Goal: Task Accomplishment & Management: Manage account settings

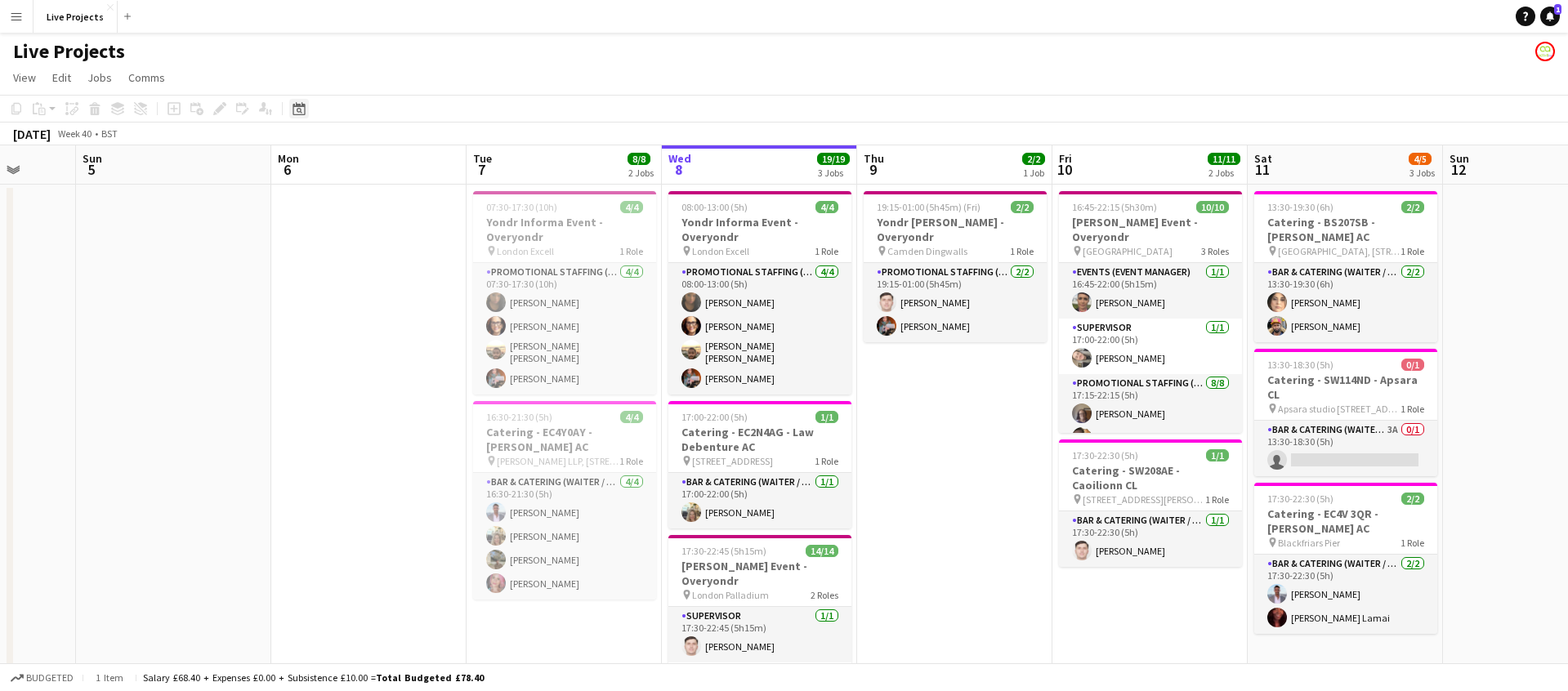
click at [299, 105] on icon at bounding box center [298, 108] width 12 height 13
click at [424, 165] on span "Next month" at bounding box center [431, 165] width 32 height 32
click at [412, 273] on span "13" at bounding box center [410, 270] width 19 height 19
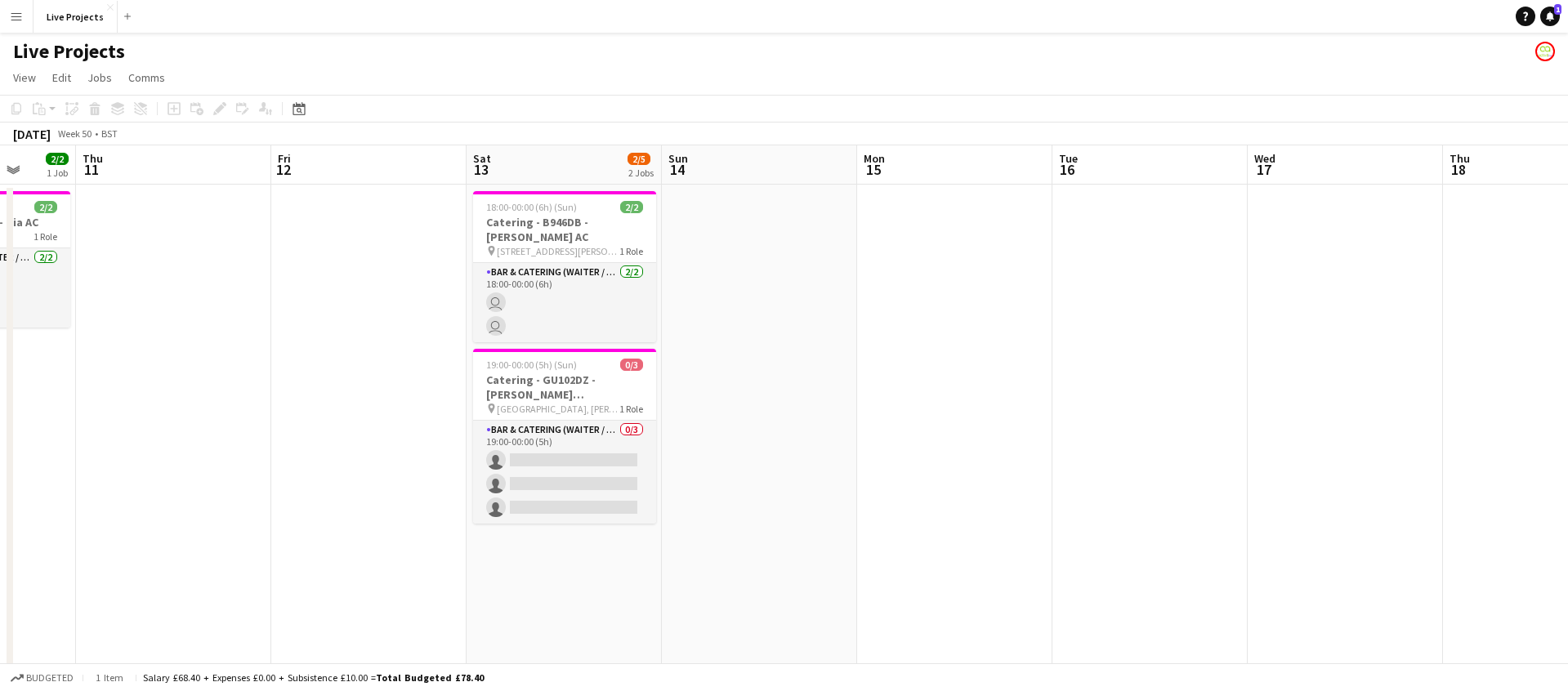
scroll to position [0, 562]
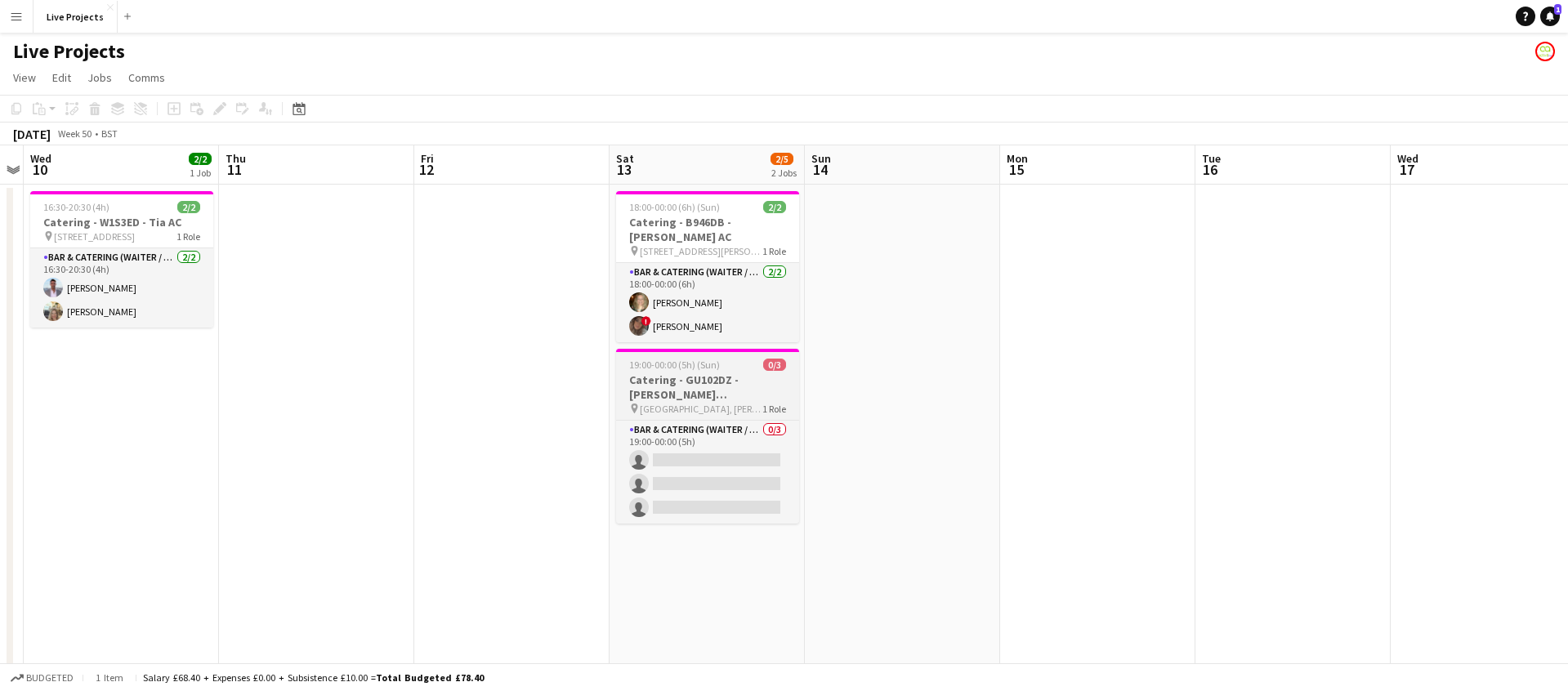
click at [723, 402] on span "[GEOGRAPHIC_DATA], [PERSON_NAME][GEOGRAPHIC_DATA], [GEOGRAPHIC_DATA], [GEOGRAPH…" at bounding box center [700, 408] width 122 height 12
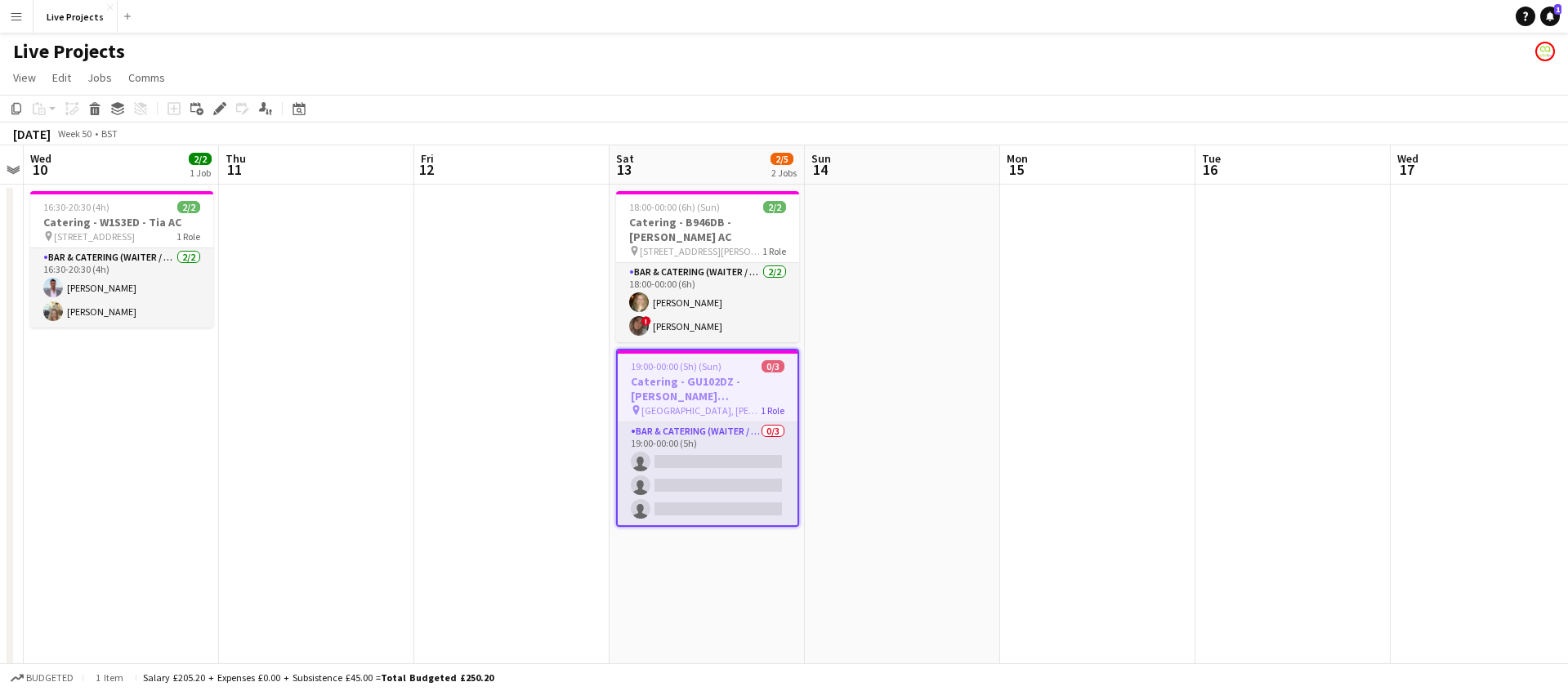
drag, startPoint x: 220, startPoint y: 105, endPoint x: 248, endPoint y: 114, distance: 29.4
click at [220, 106] on icon at bounding box center [219, 109] width 9 height 9
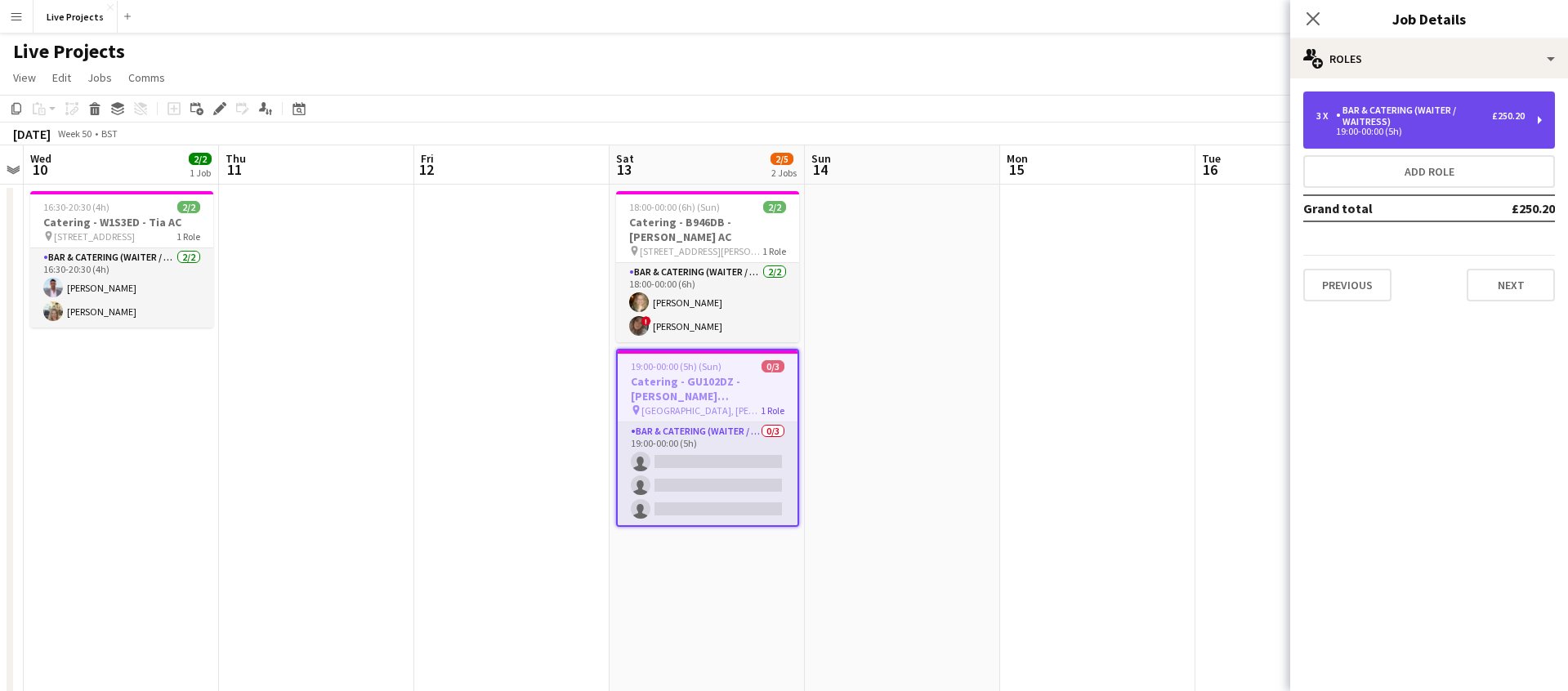
click at [1415, 121] on div "Bar & Catering (Waiter / waitress)" at bounding box center [1414, 116] width 156 height 23
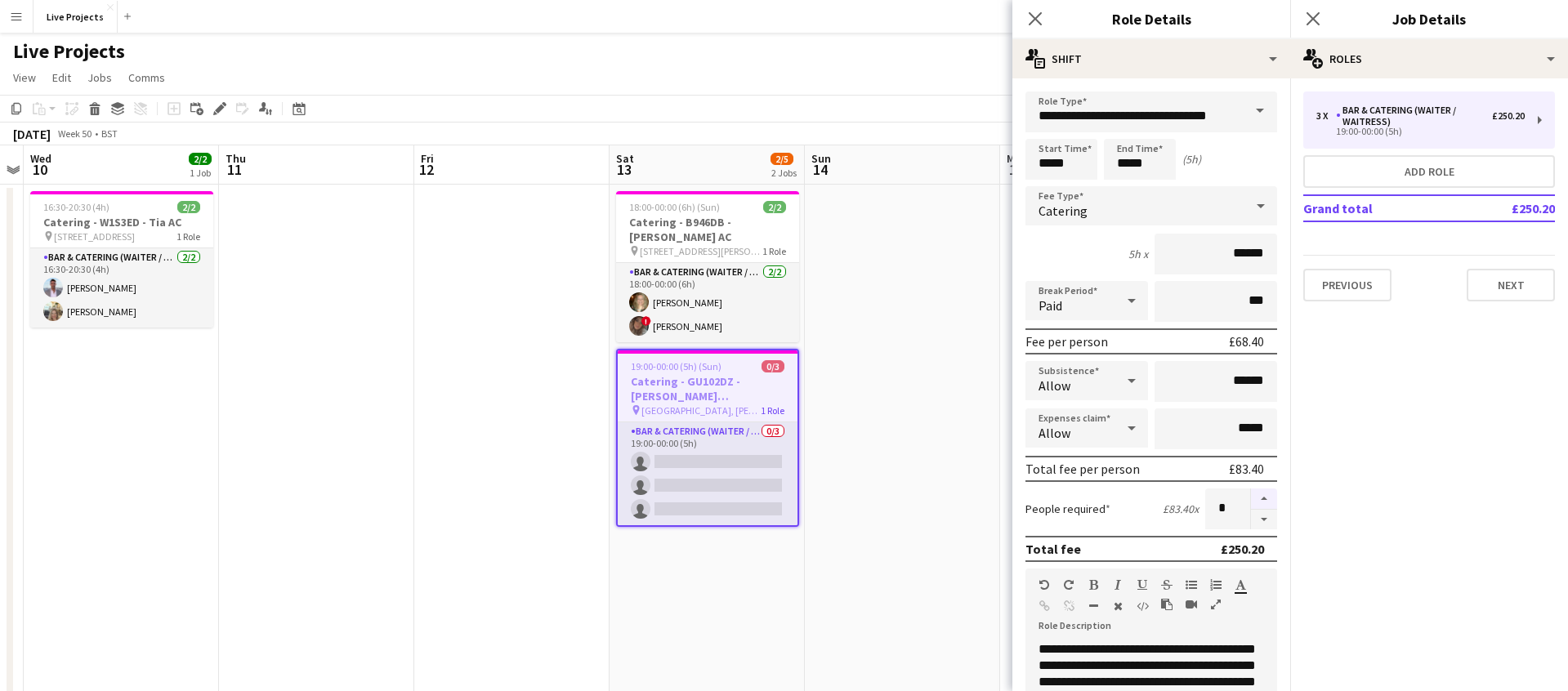
click at [1262, 488] on button "button" at bounding box center [1264, 499] width 26 height 21
type input "*"
click at [1035, 14] on icon "Close pop-in" at bounding box center [1034, 18] width 16 height 16
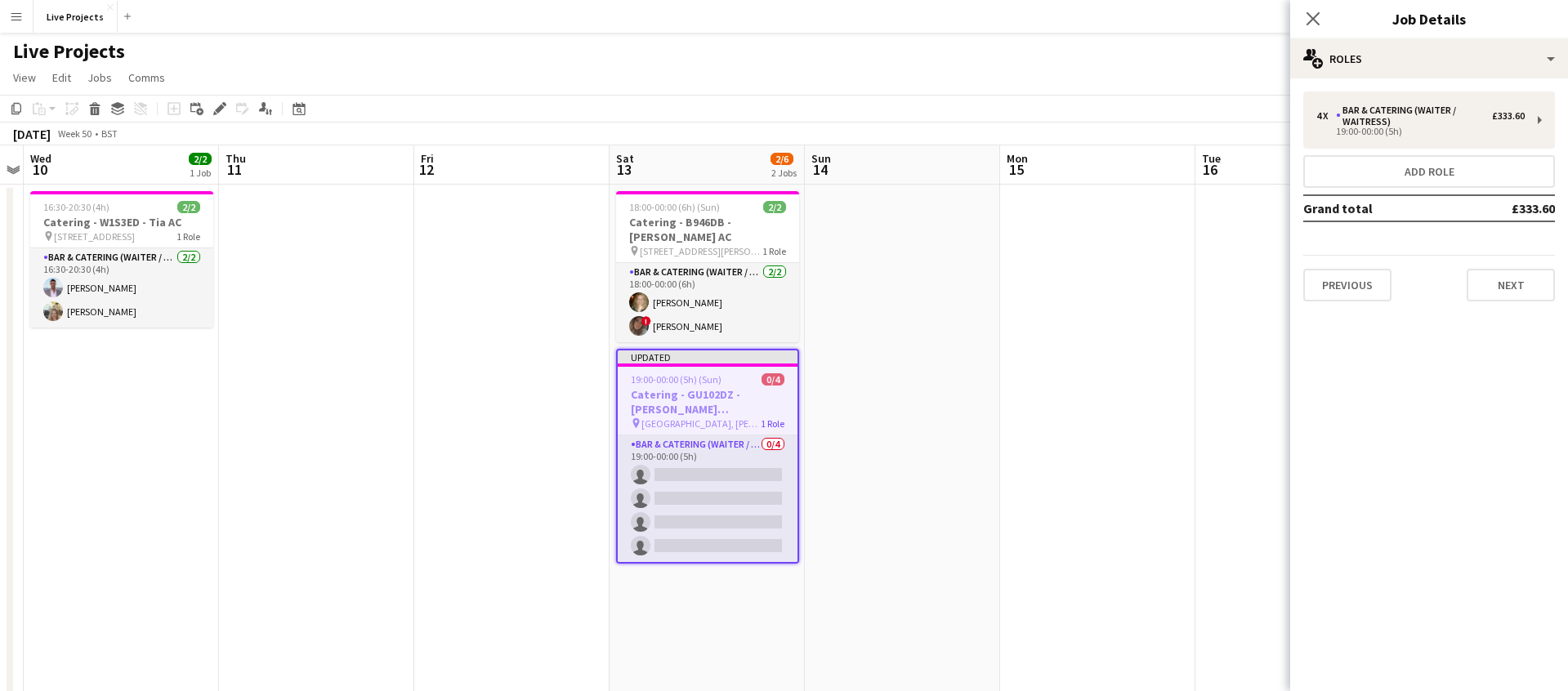
drag, startPoint x: 1315, startPoint y: 17, endPoint x: 1327, endPoint y: 35, distance: 21.6
click at [1314, 17] on icon at bounding box center [1313, 19] width 13 height 13
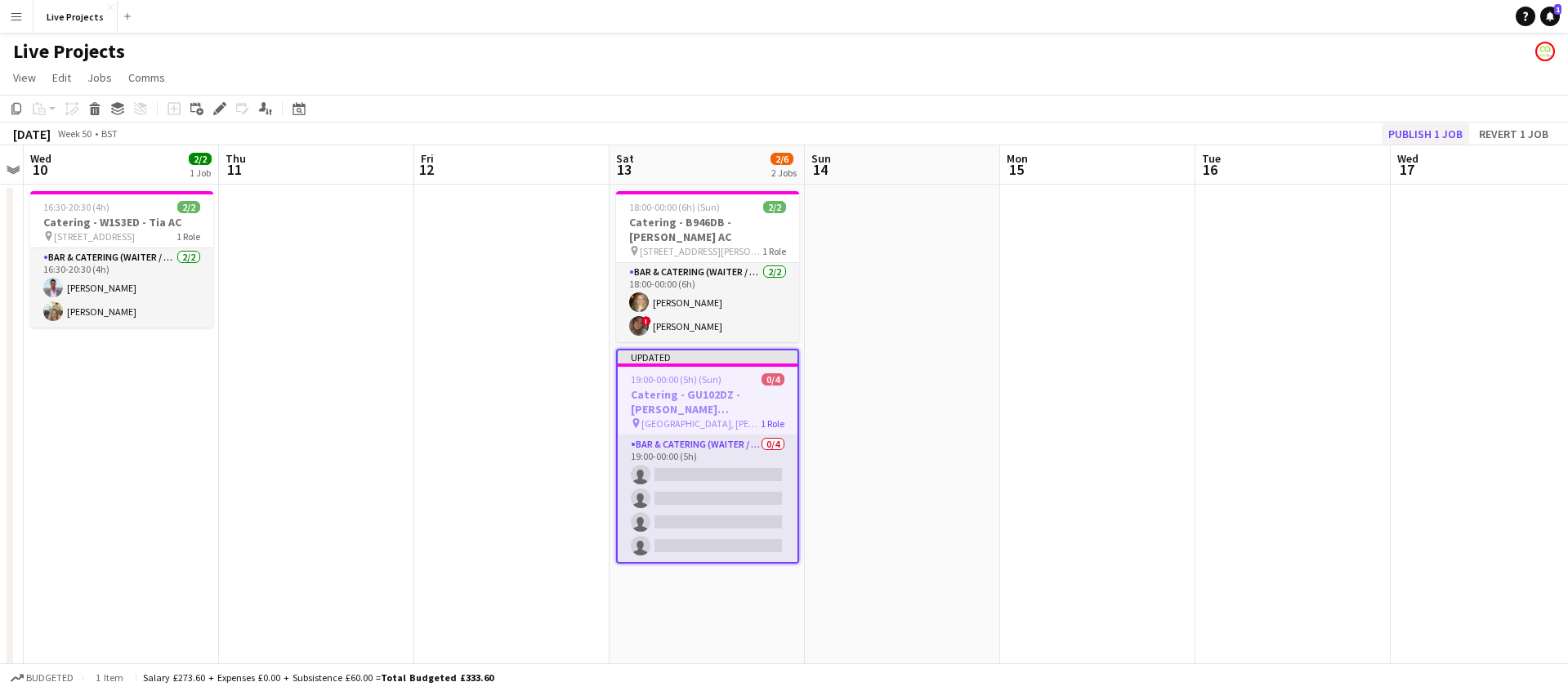
click at [1420, 122] on div "[DATE] Week 50 • BST Publish 1 job Revert 1 job" at bounding box center [784, 133] width 1568 height 23
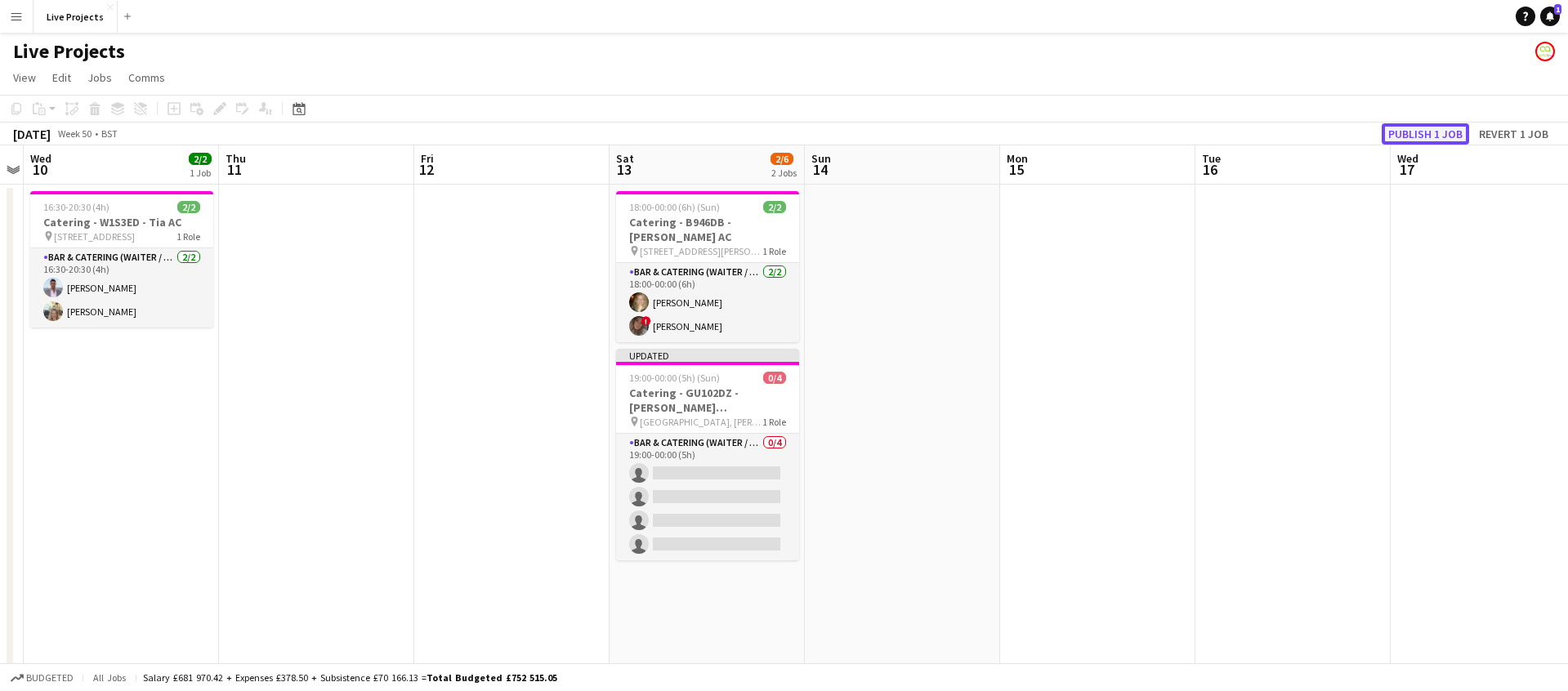
click at [1418, 128] on button "Publish 1 job" at bounding box center [1425, 133] width 87 height 21
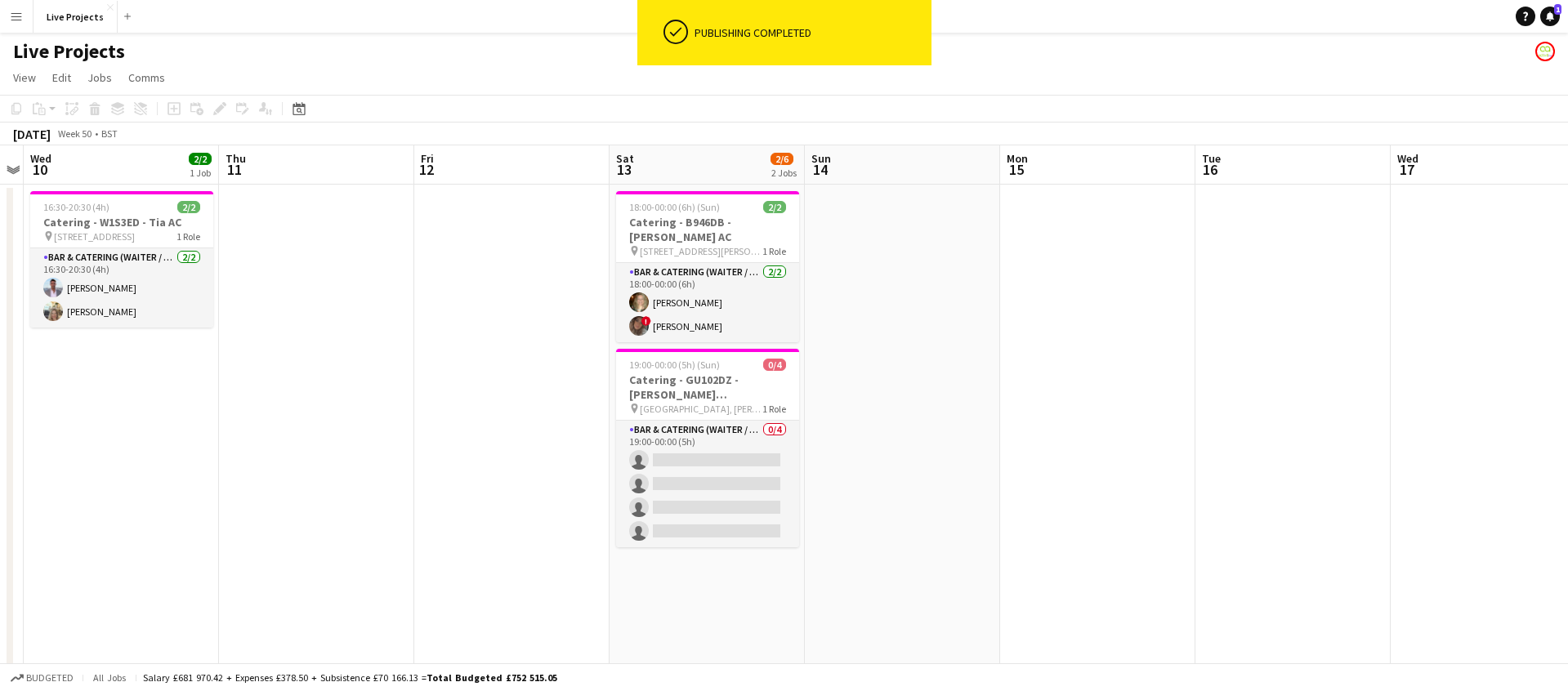
scroll to position [0, 566]
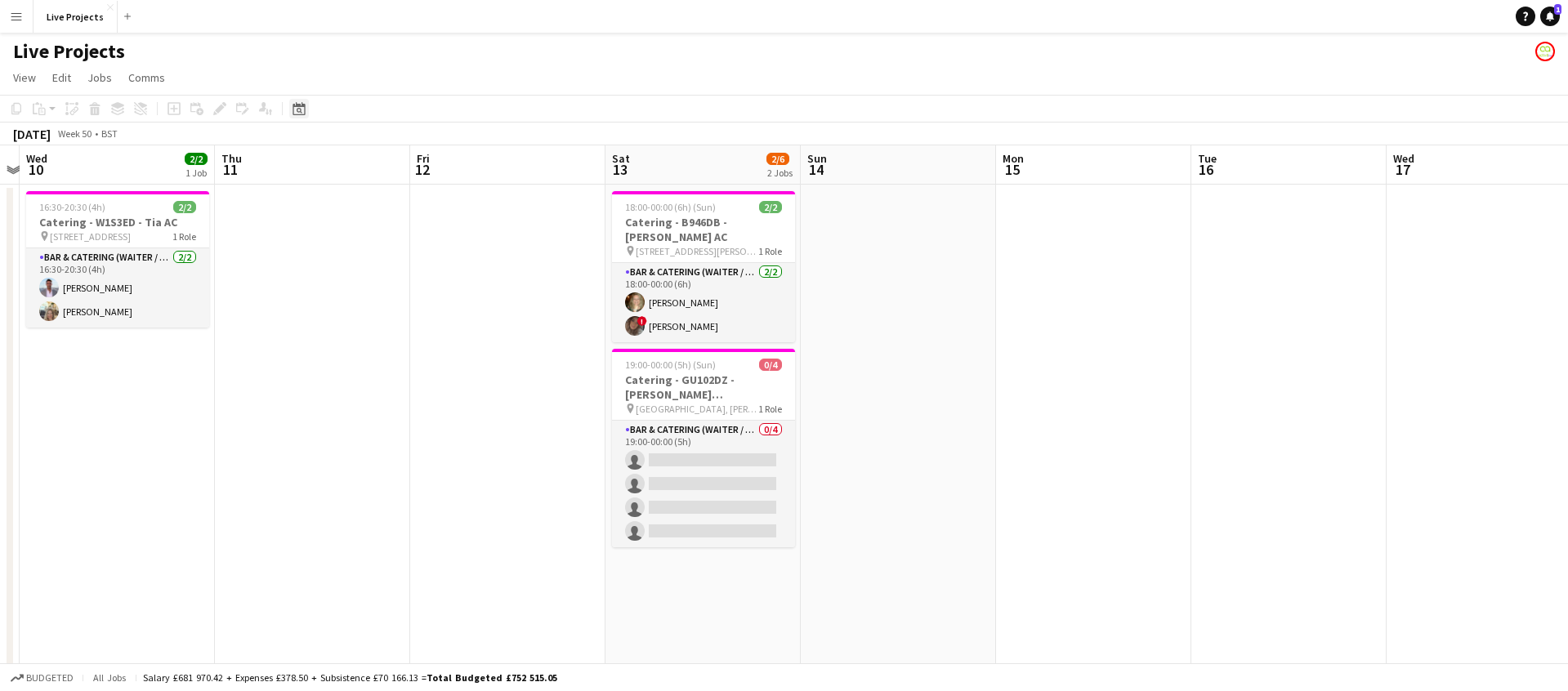
click at [302, 105] on icon at bounding box center [298, 108] width 12 height 13
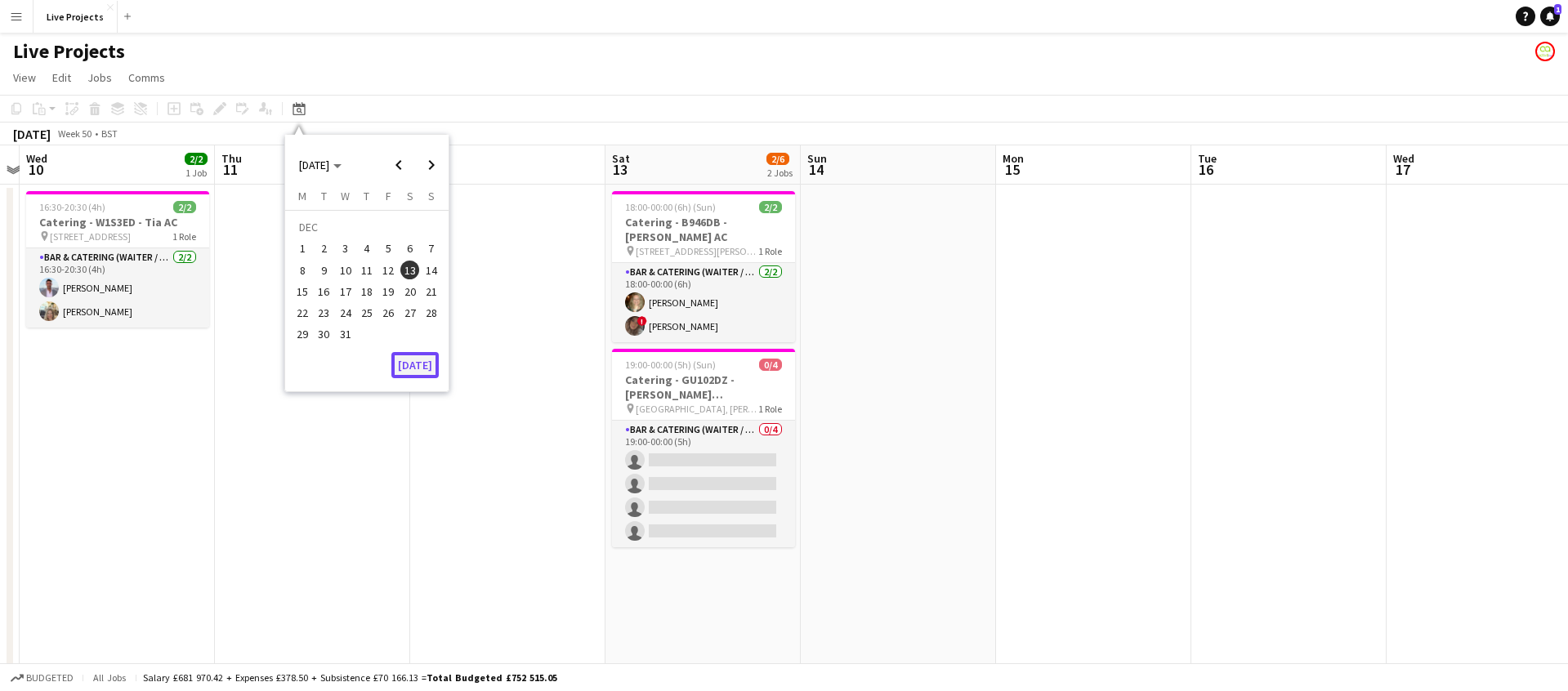
click at [414, 357] on button "[DATE]" at bounding box center [414, 365] width 47 height 26
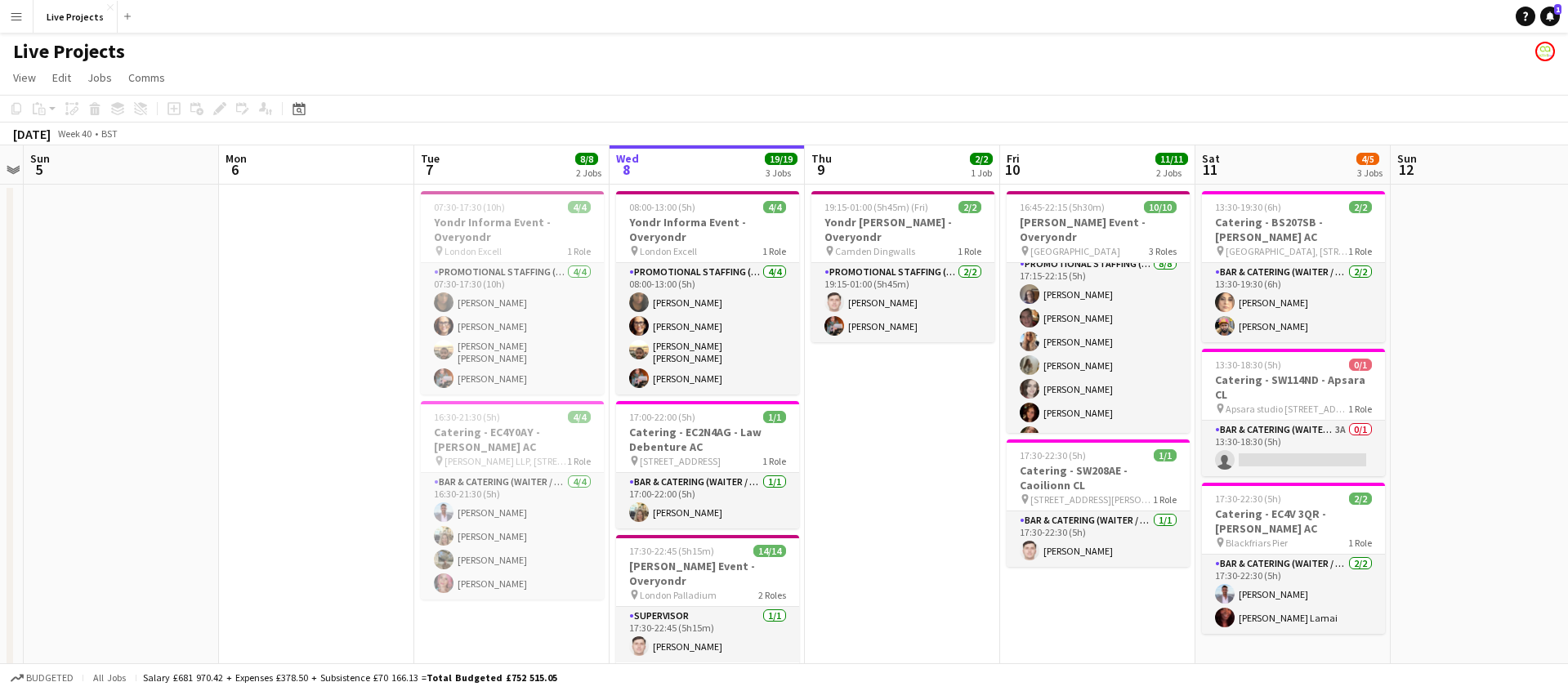
scroll to position [132, 0]
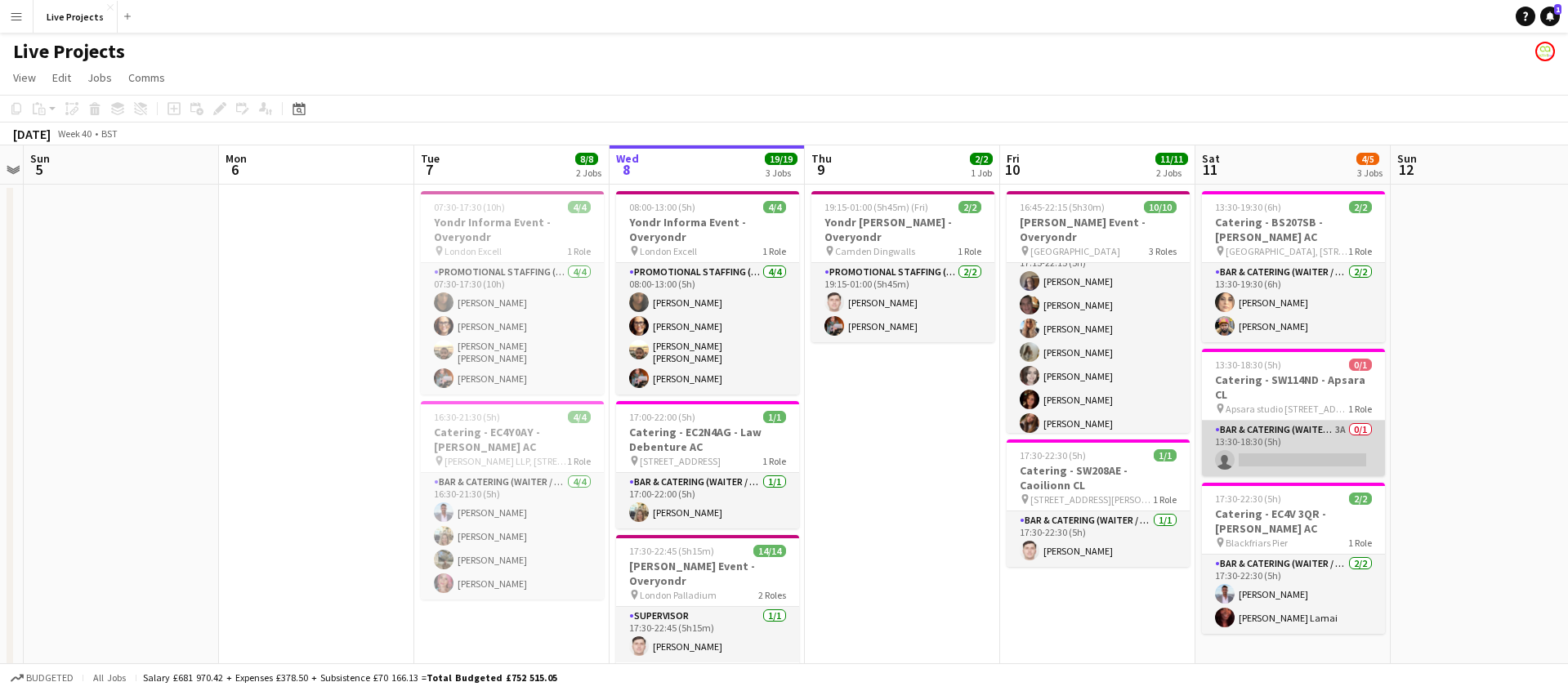
click at [1334, 431] on app-card-role "Bar & Catering (Waiter / waitress) 3A 0/1 13:30-18:30 (5h) single-neutral-actio…" at bounding box center [1293, 449] width 183 height 56
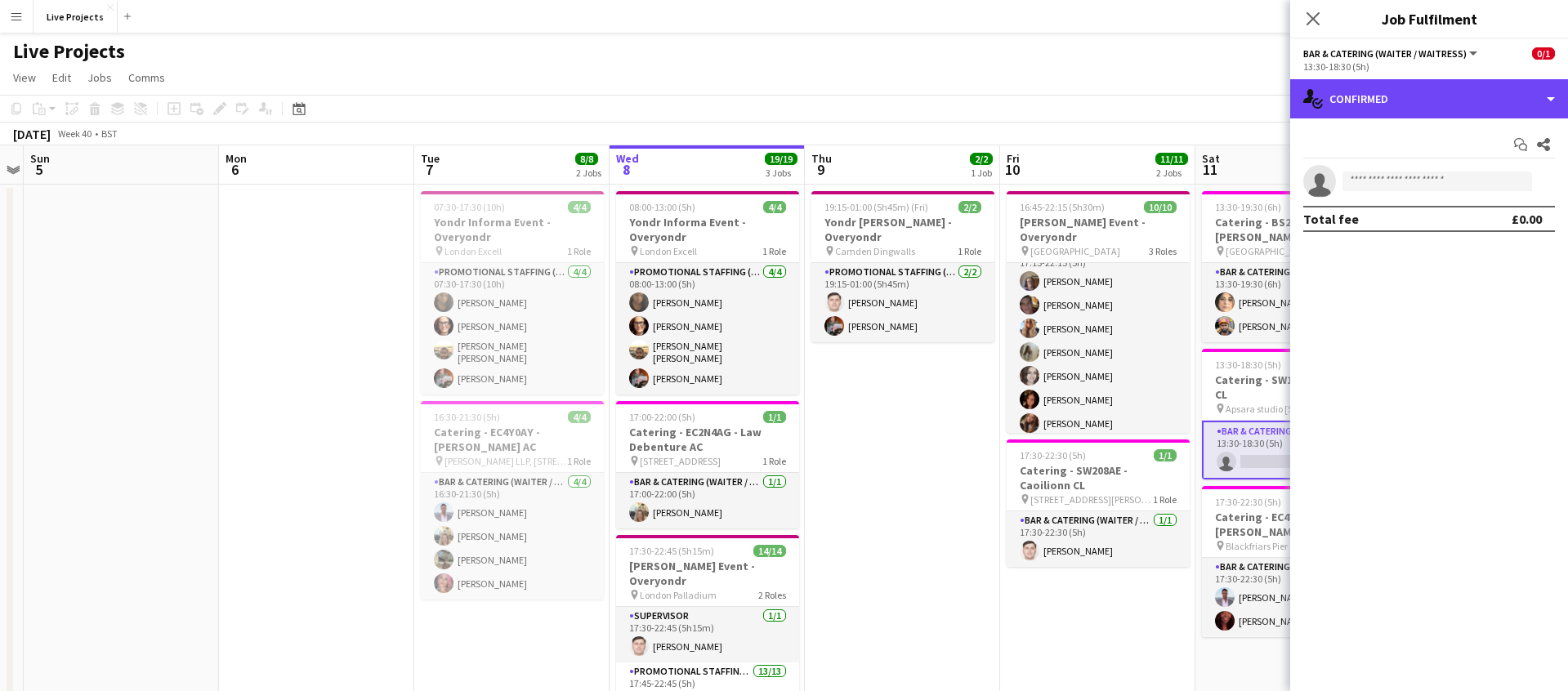
click at [1449, 108] on div "single-neutral-actions-check-2 Confirmed" at bounding box center [1428, 99] width 278 height 39
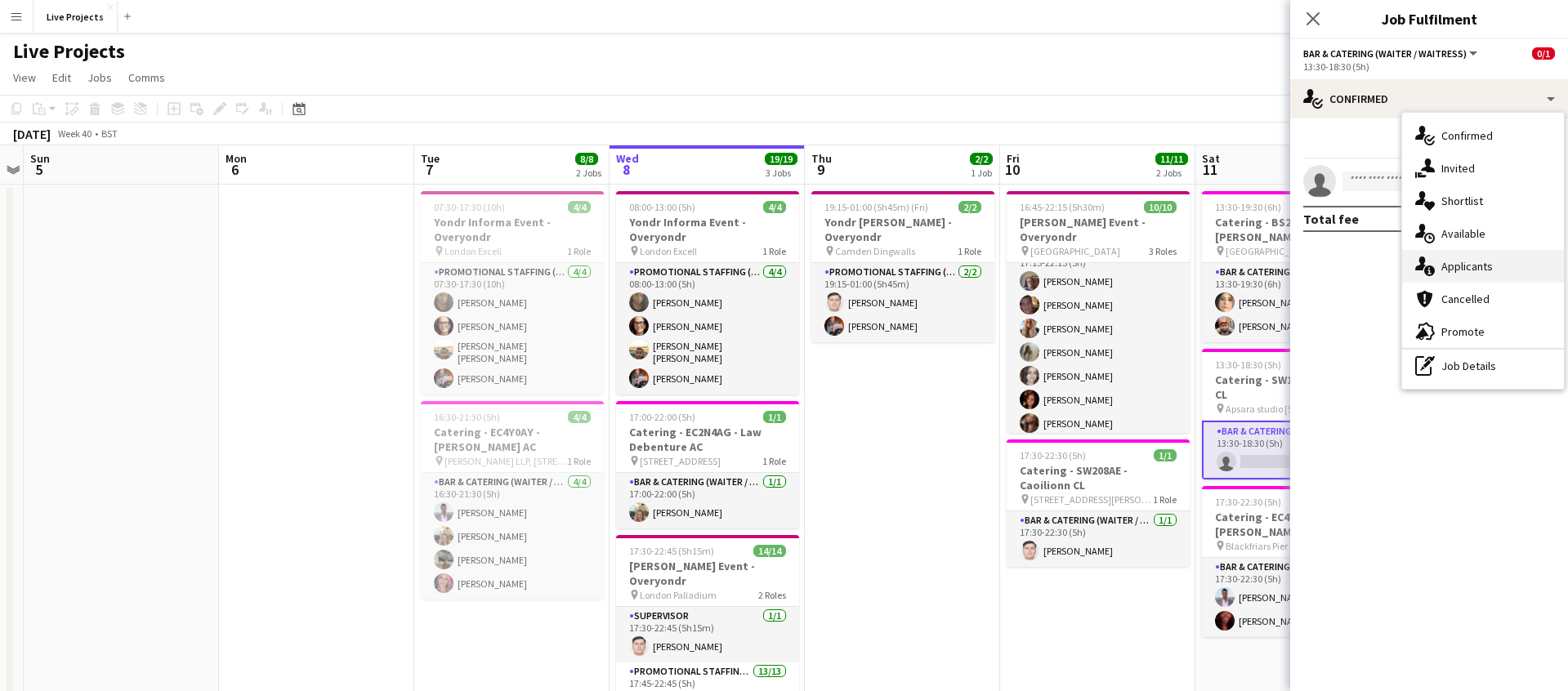
click at [1477, 260] on span "Applicants" at bounding box center [1467, 266] width 52 height 15
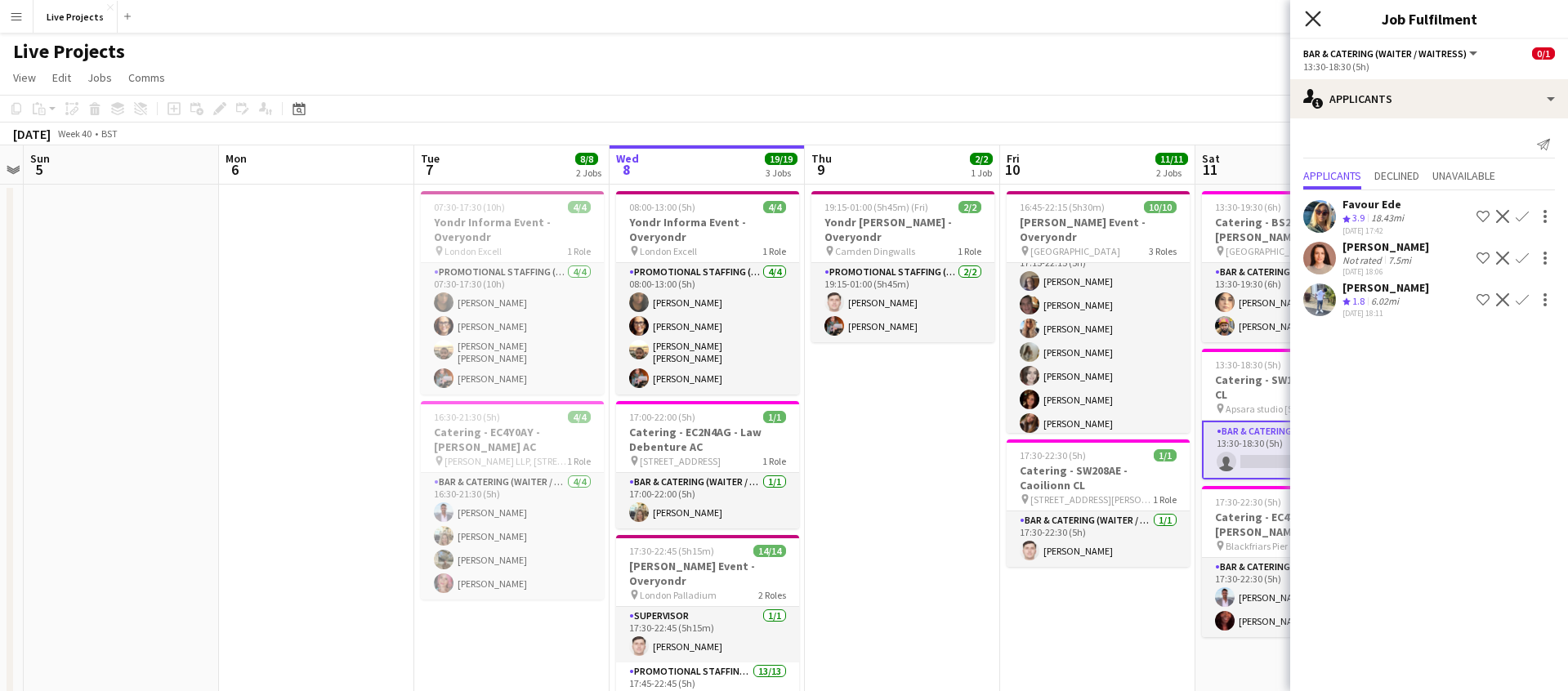
click at [1311, 15] on icon "Close pop-in" at bounding box center [1312, 18] width 16 height 16
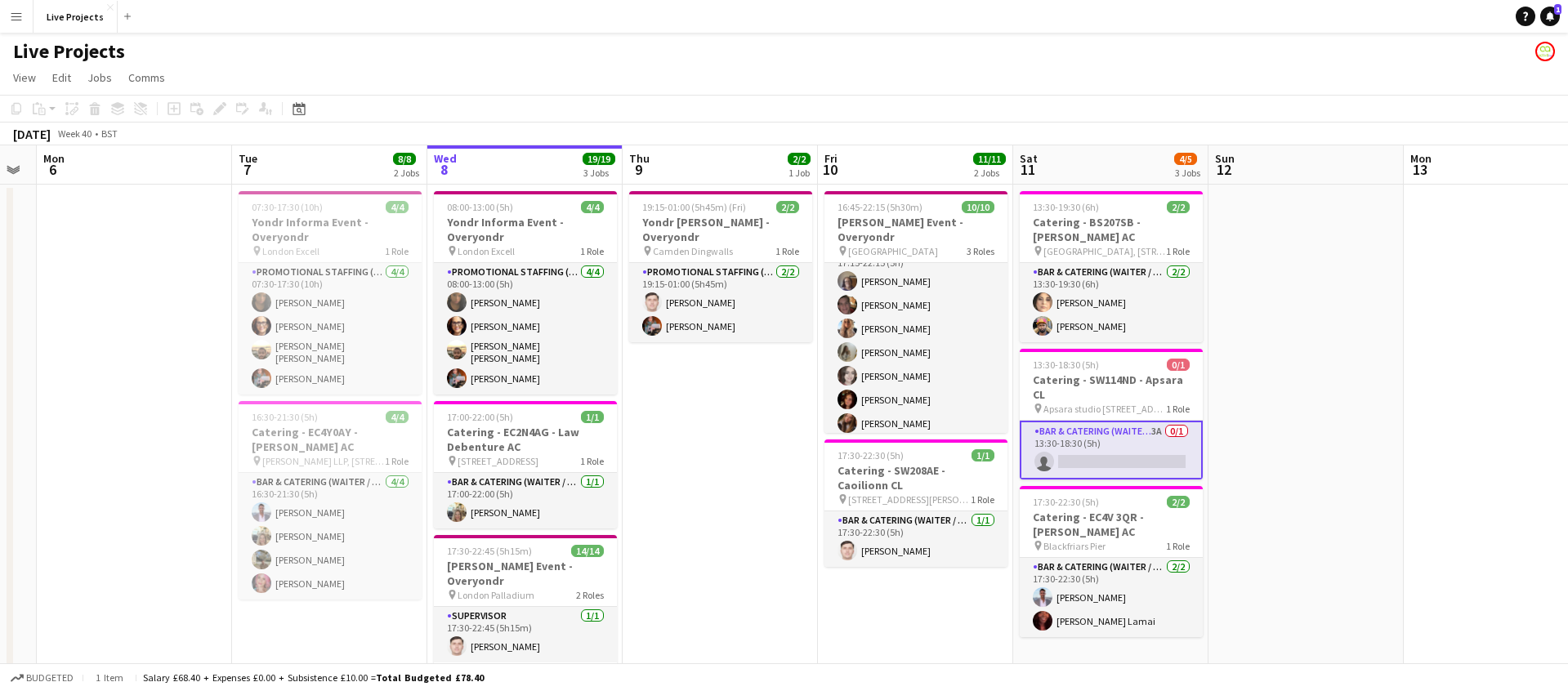
scroll to position [0, 753]
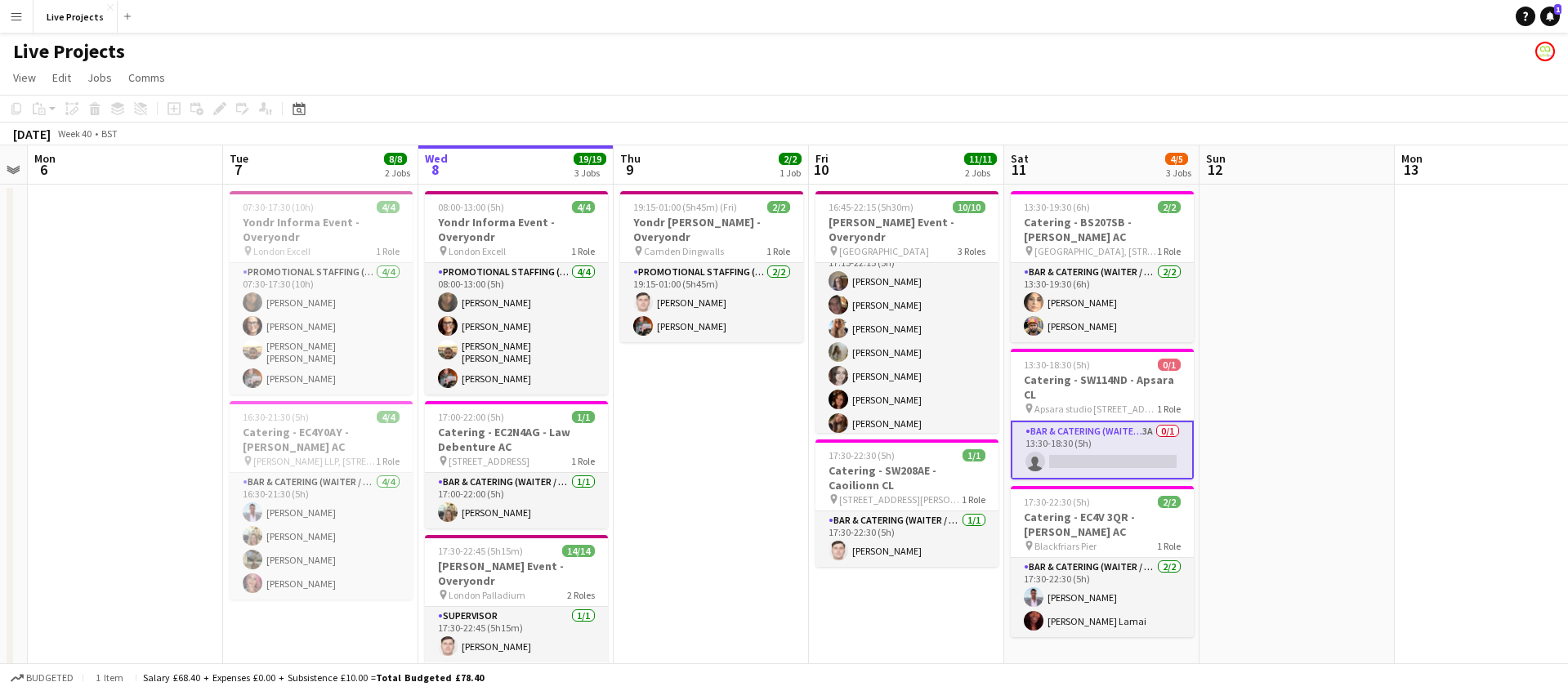
click at [1475, 653] on app-date-cell at bounding box center [1491, 496] width 195 height 623
